Goal: Check status: Check status

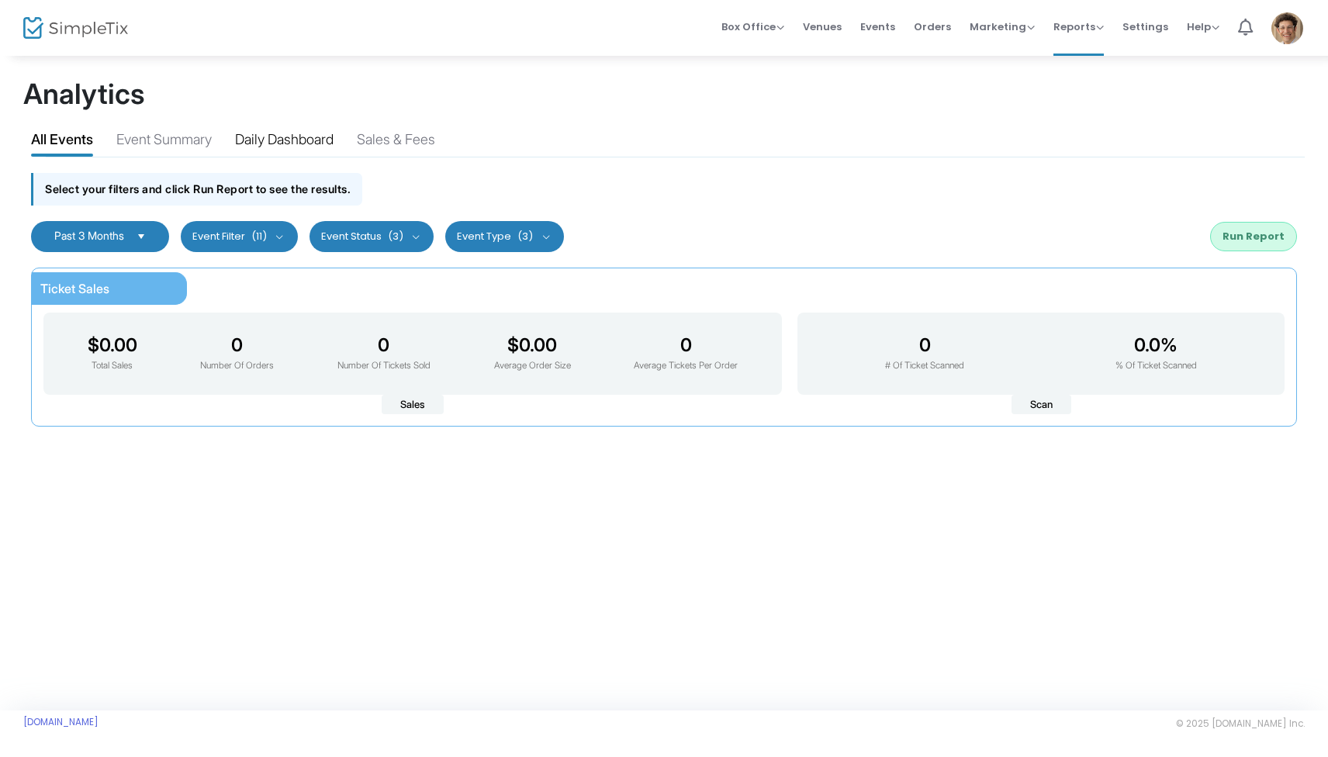
click at [304, 140] on div "Daily Dashboard" at bounding box center [284, 142] width 99 height 27
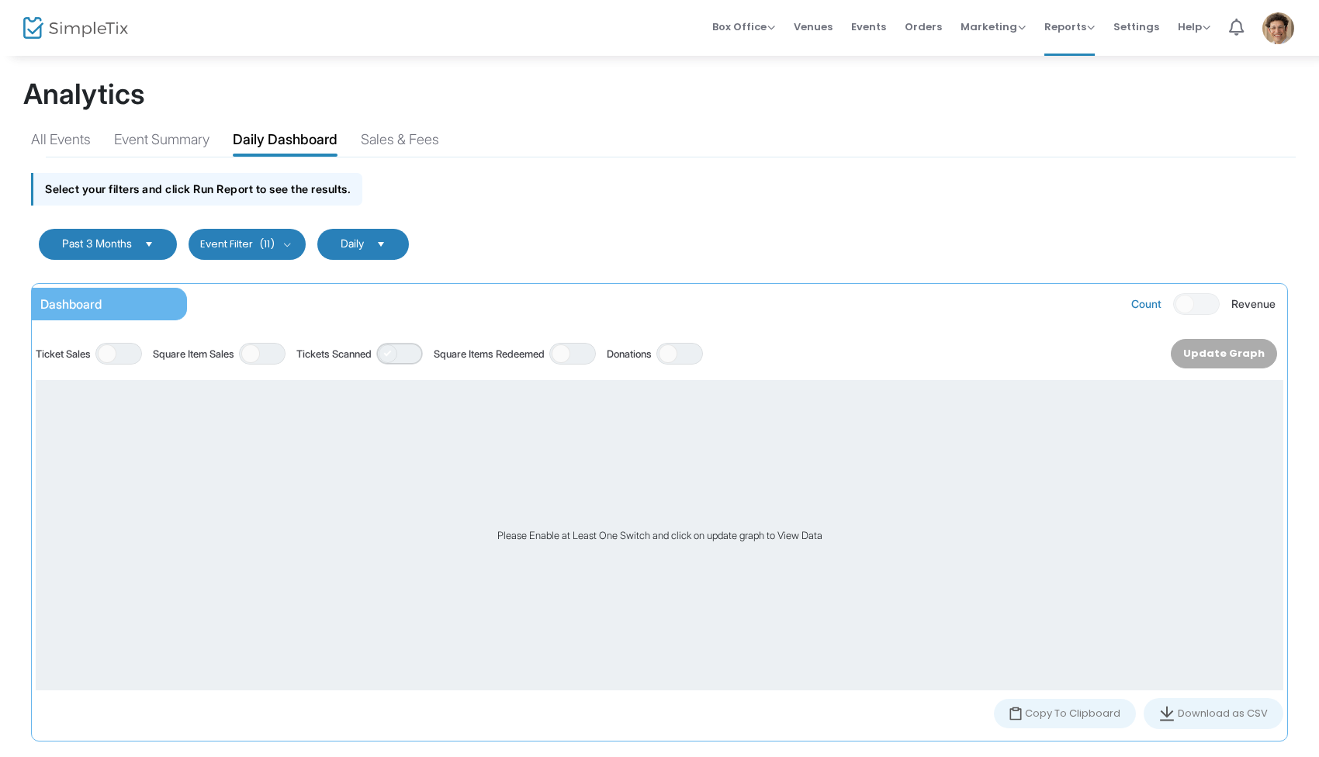
click at [420, 350] on span "ON OFF" at bounding box center [399, 354] width 47 height 22
click at [1225, 354] on button "Update Graph" at bounding box center [1228, 353] width 97 height 29
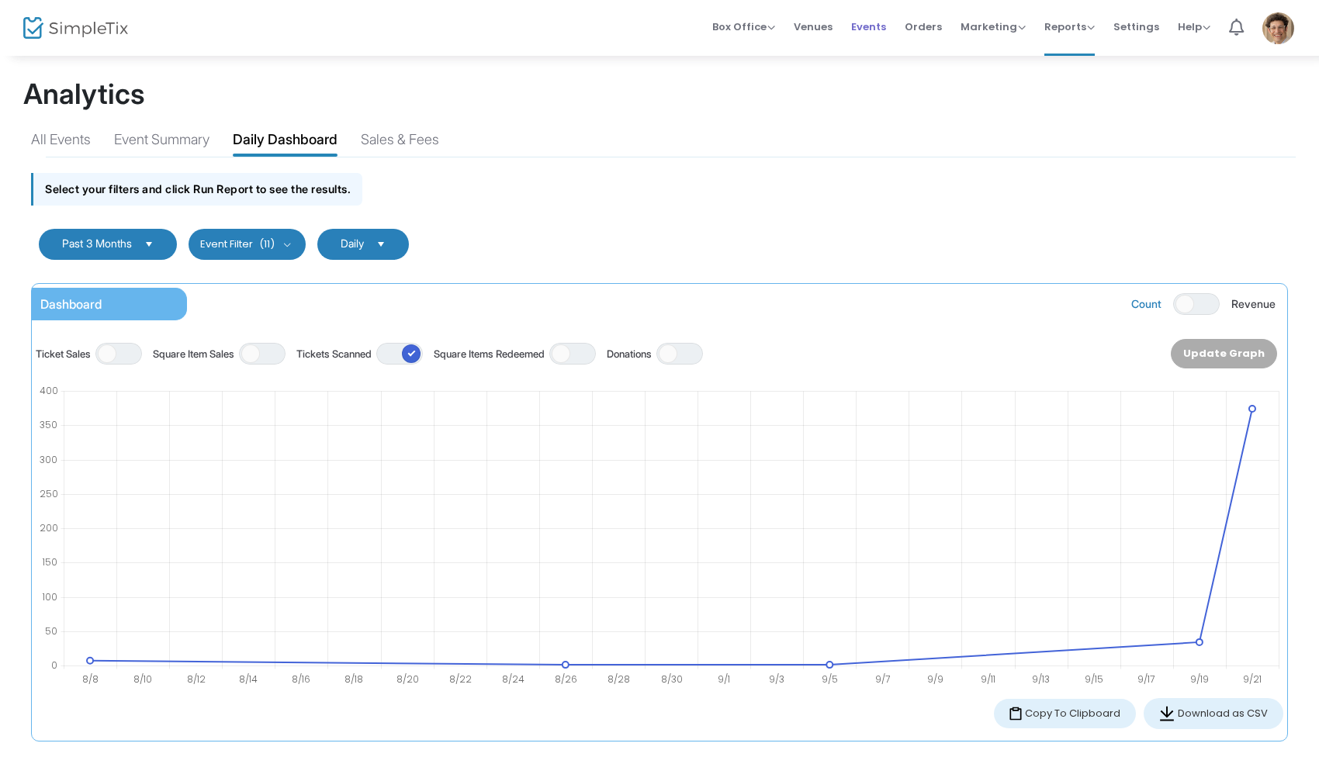
click at [879, 26] on span "Events" at bounding box center [868, 27] width 35 height 40
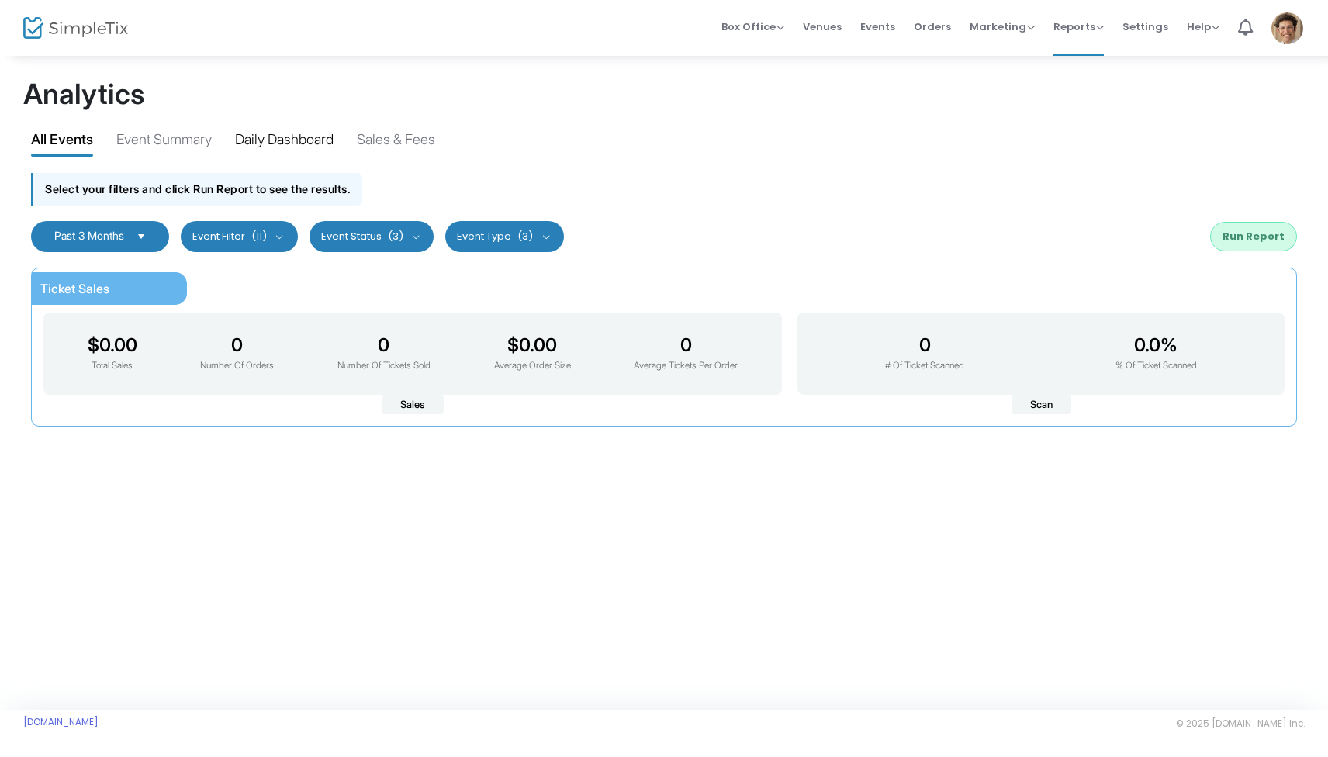
click at [282, 140] on div "Daily Dashboard" at bounding box center [284, 142] width 99 height 27
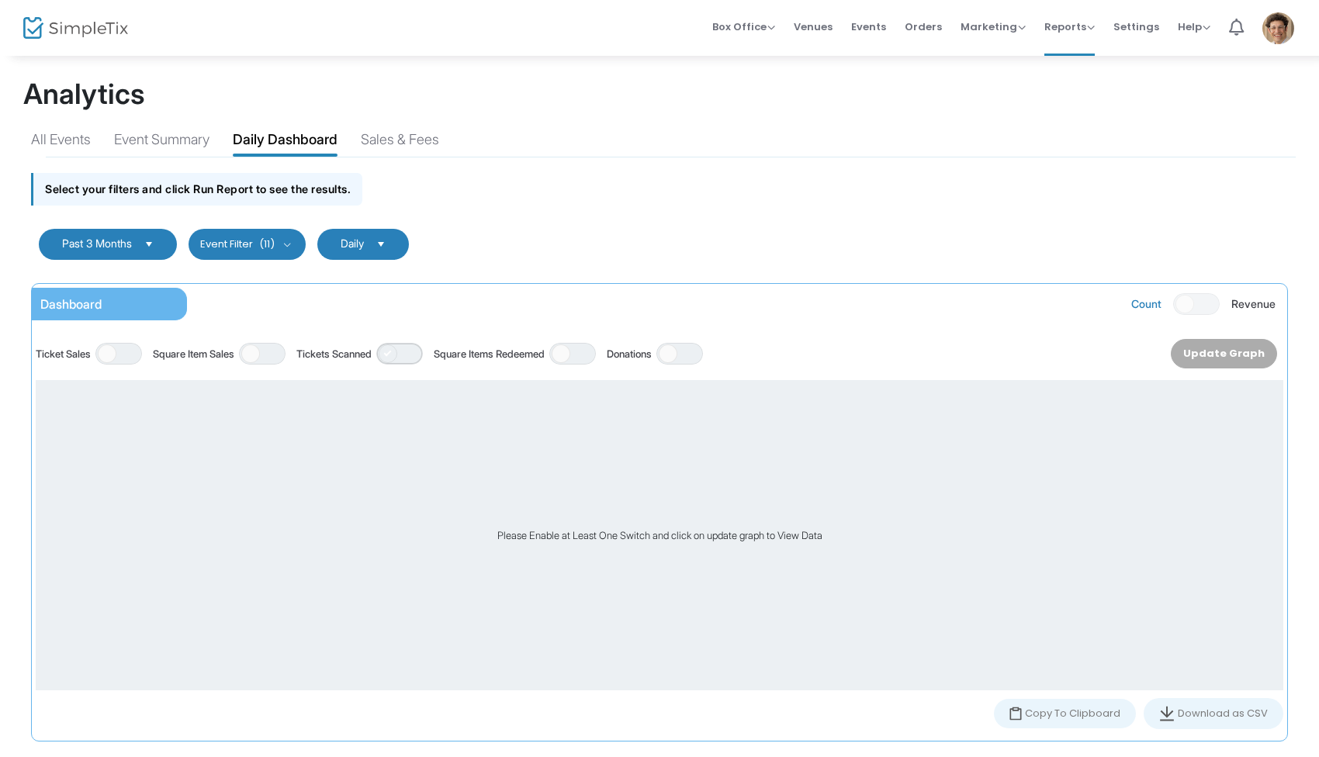
click at [414, 355] on span "ON OFF" at bounding box center [399, 354] width 47 height 22
click at [1225, 355] on button "Update Graph" at bounding box center [1228, 353] width 97 height 29
